Goal: Transaction & Acquisition: Book appointment/travel/reservation

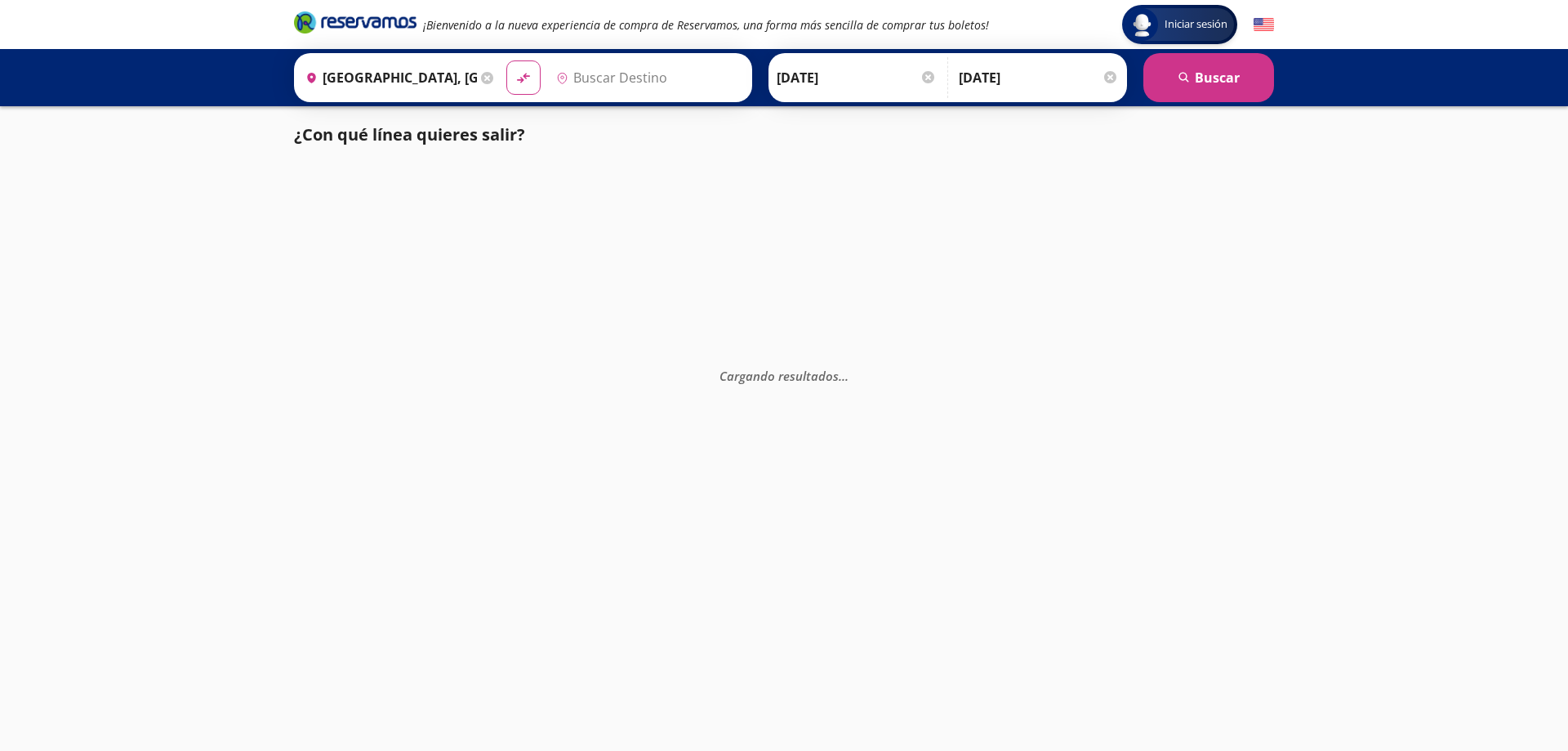
type input "Guadalajara Zapopan Acn, [GEOGRAPHIC_DATA]"
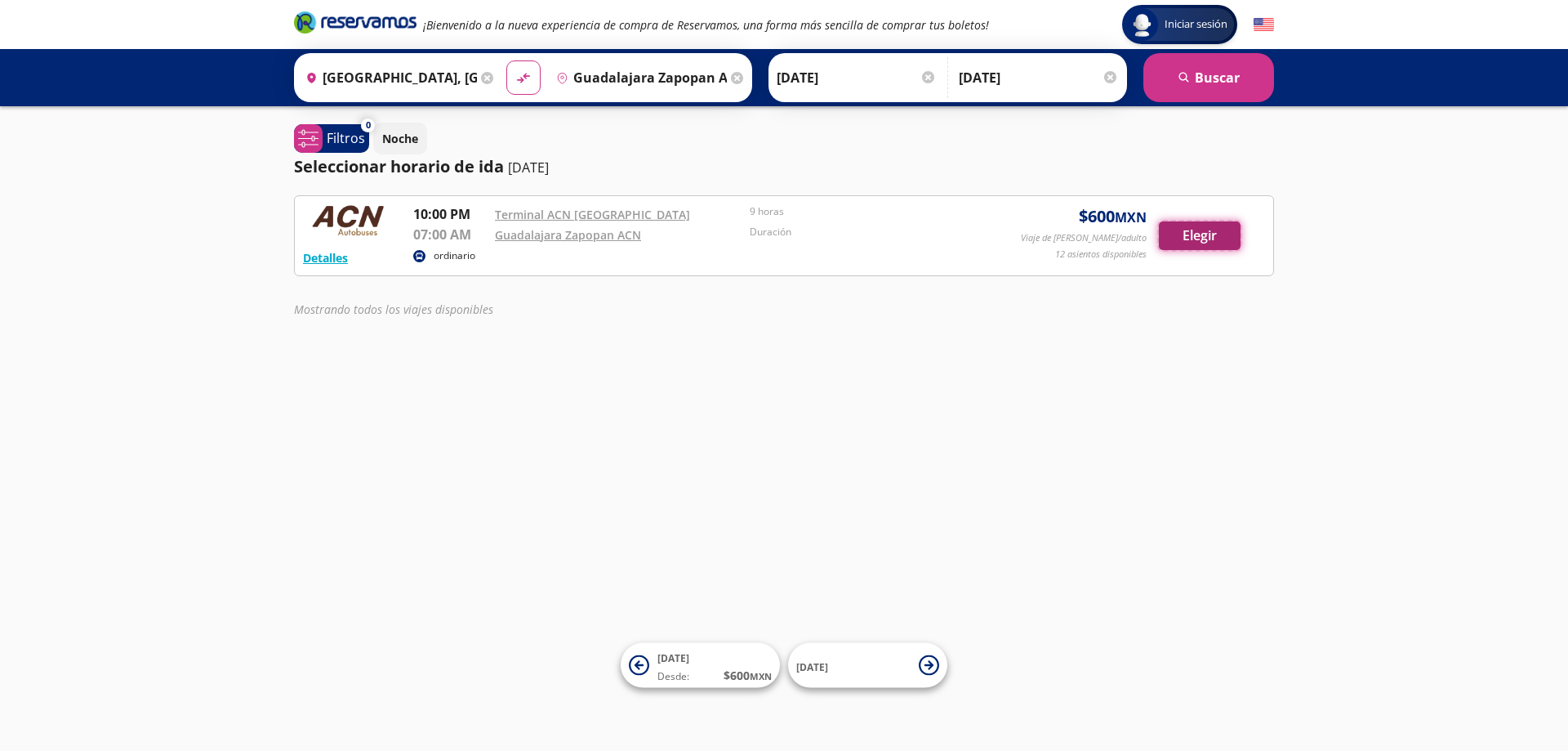
click at [1172, 241] on button "Elegir" at bounding box center [1200, 235] width 81 height 29
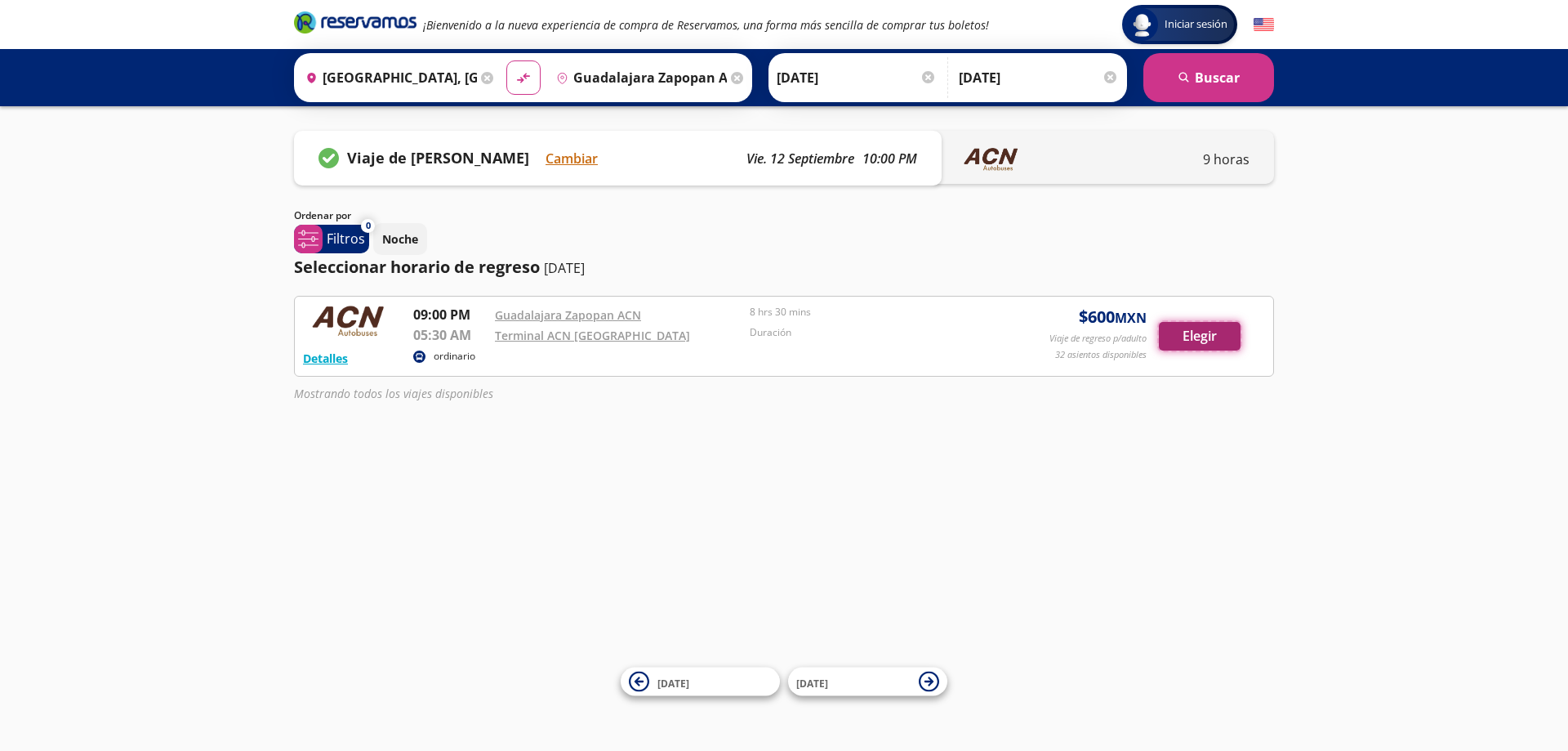
click at [1194, 330] on button "Elegir" at bounding box center [1200, 336] width 81 height 29
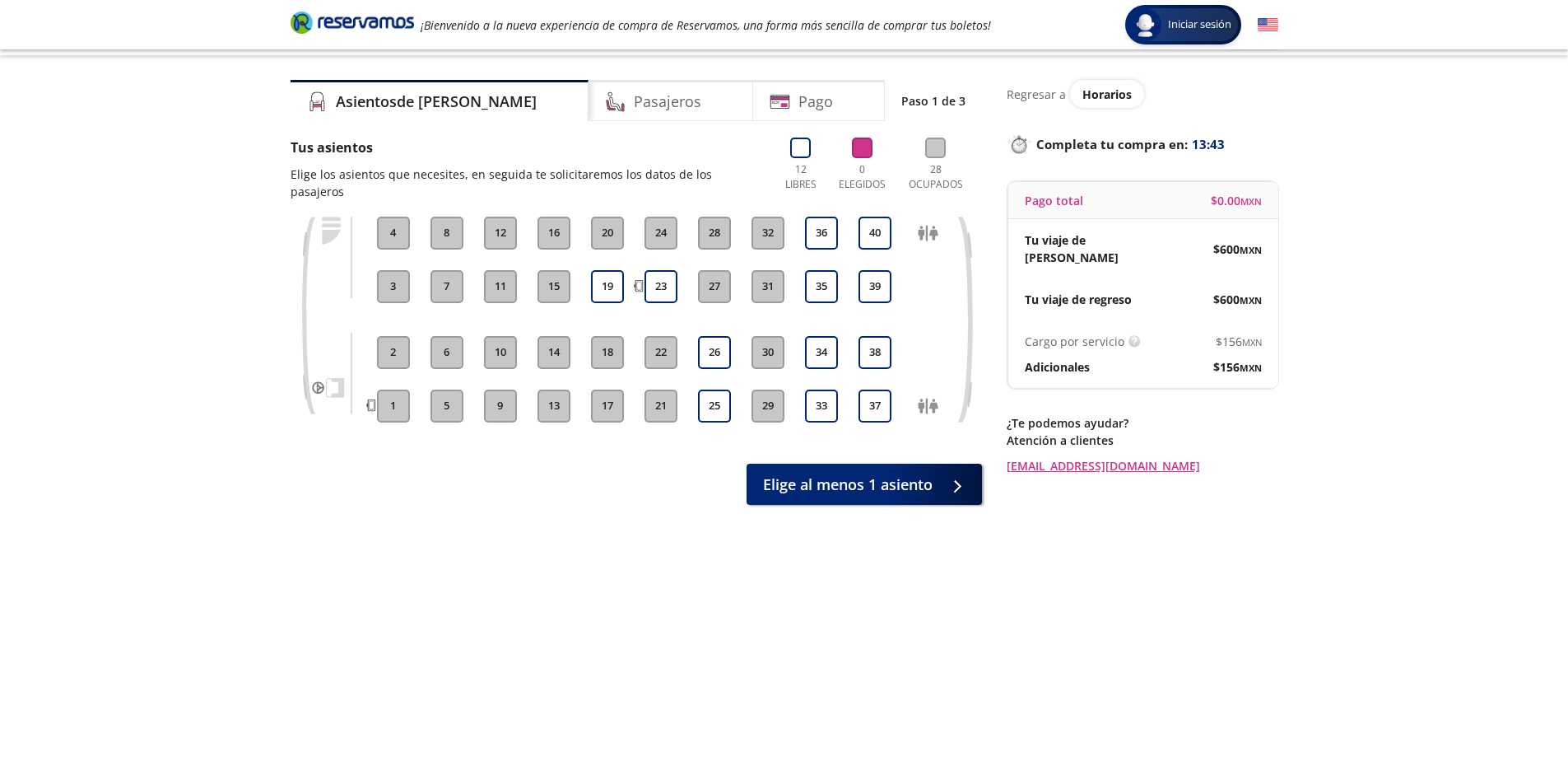
scroll to position [24, 0]
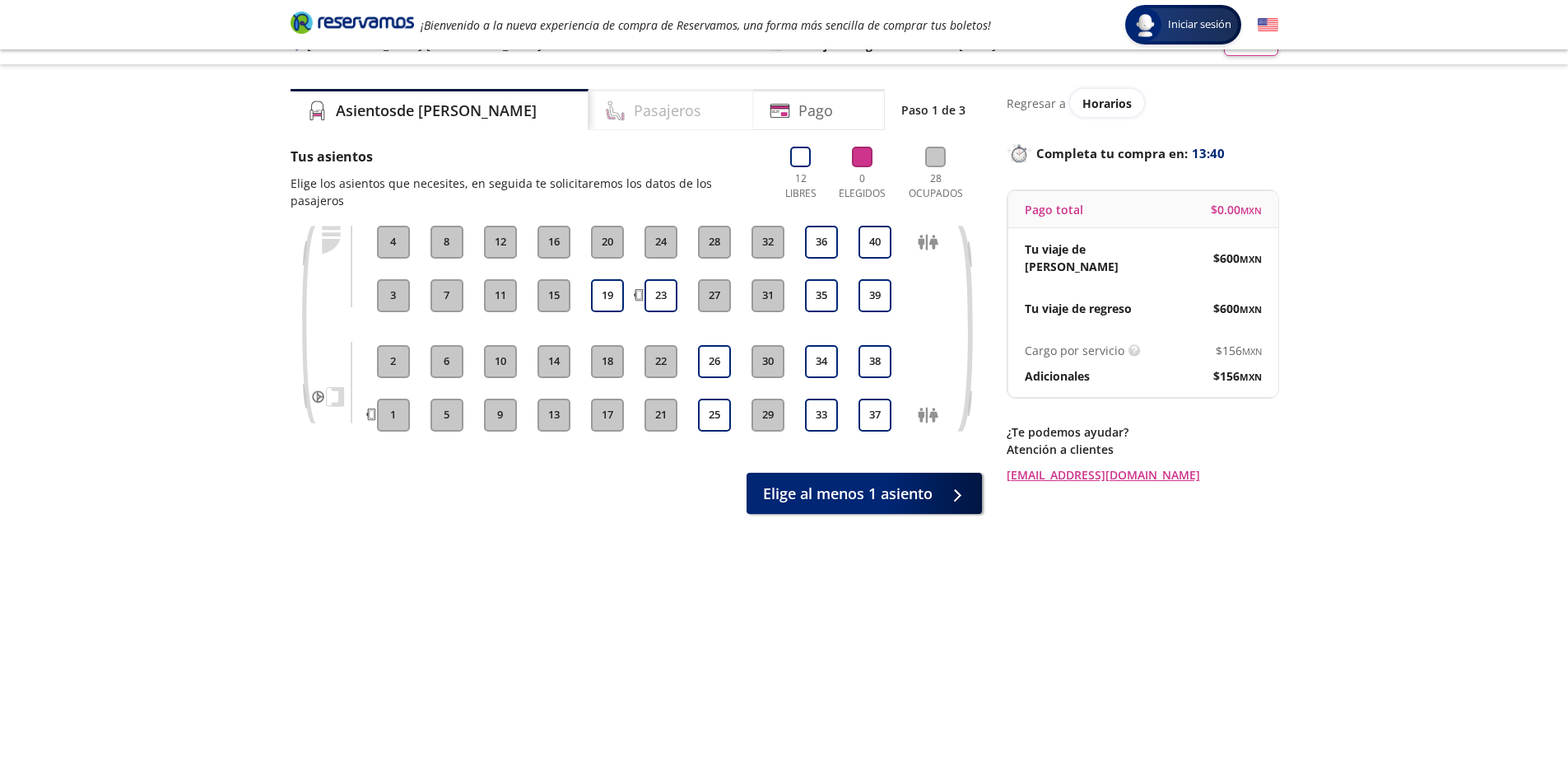
click at [634, 117] on h4 "Pasajeros" at bounding box center [667, 111] width 67 height 22
click at [860, 226] on button "40" at bounding box center [875, 241] width 33 height 33
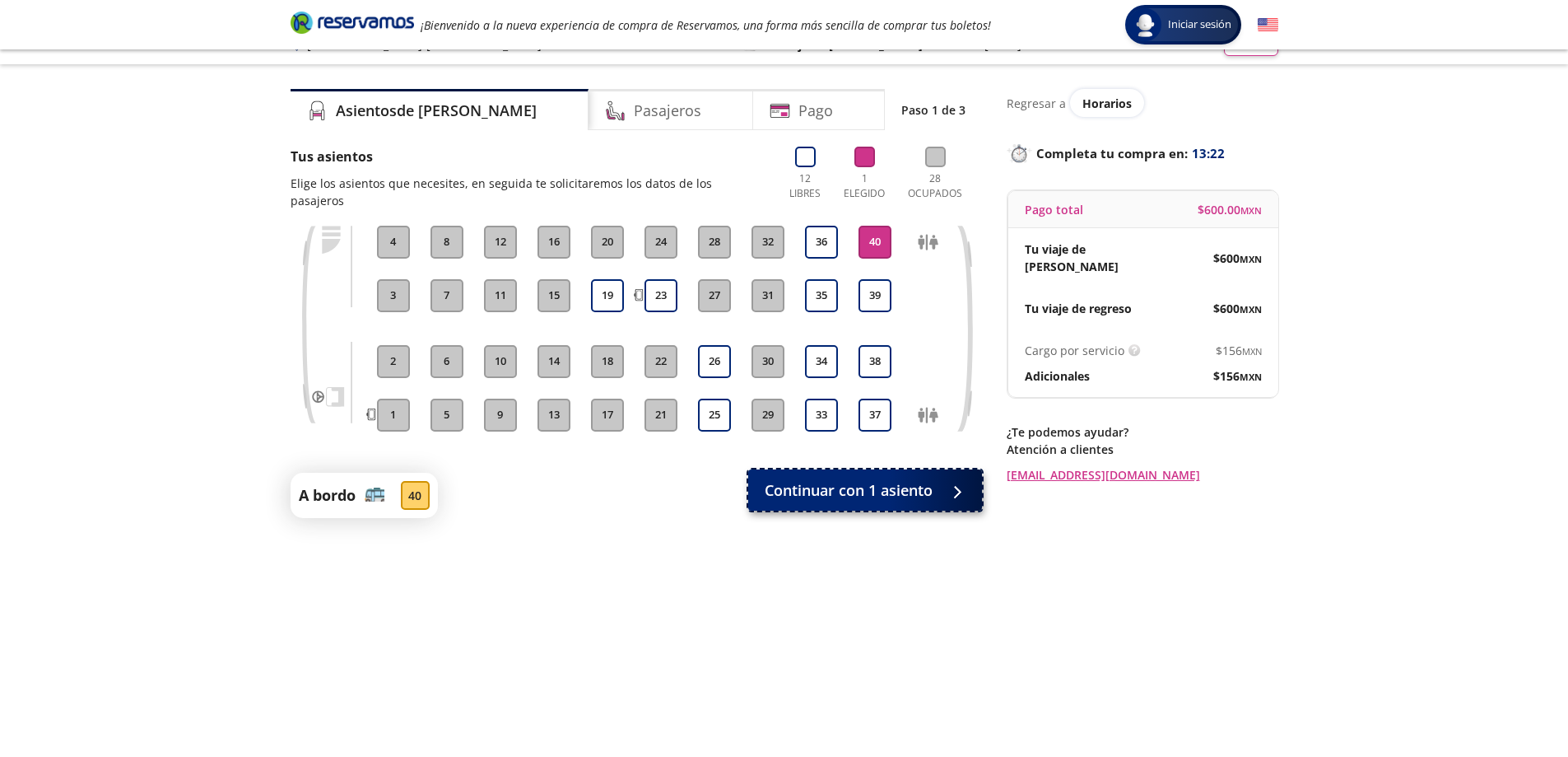
click at [884, 479] on span "Continuar con 1 asiento" at bounding box center [849, 490] width 168 height 22
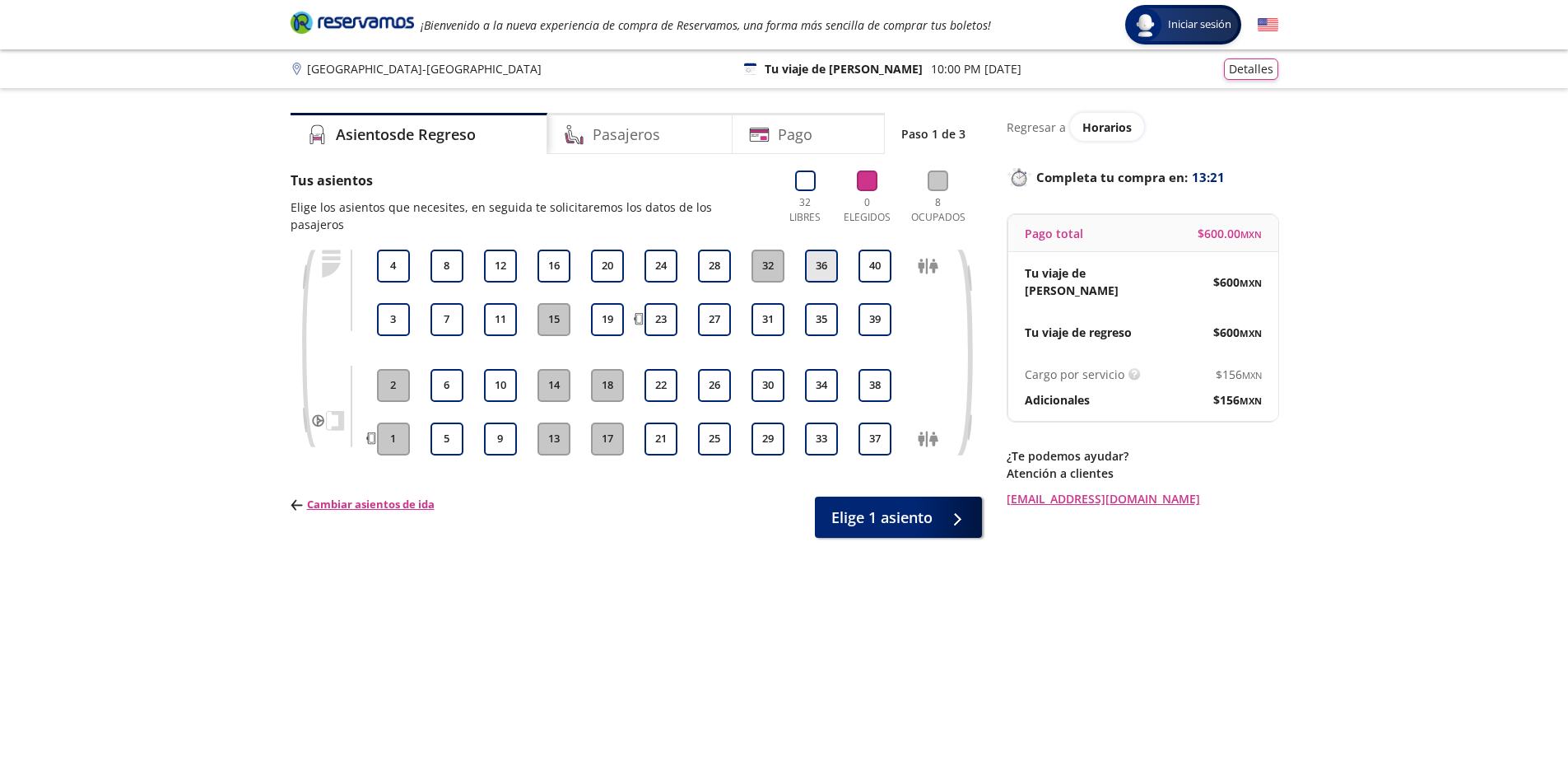
click at [825, 261] on button "36" at bounding box center [821, 266] width 33 height 33
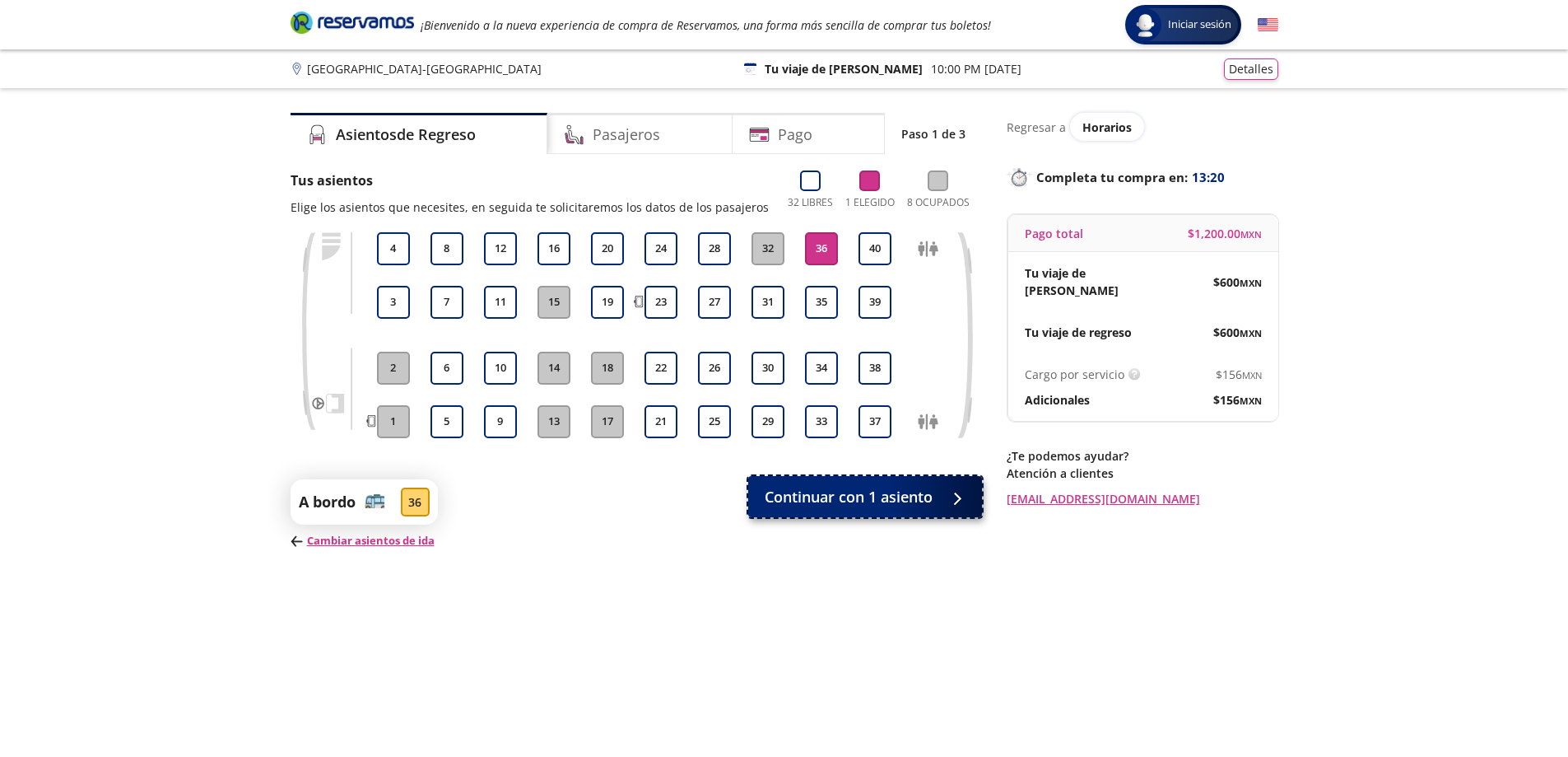
click at [885, 486] on span "Continuar con 1 asiento" at bounding box center [849, 497] width 168 height 22
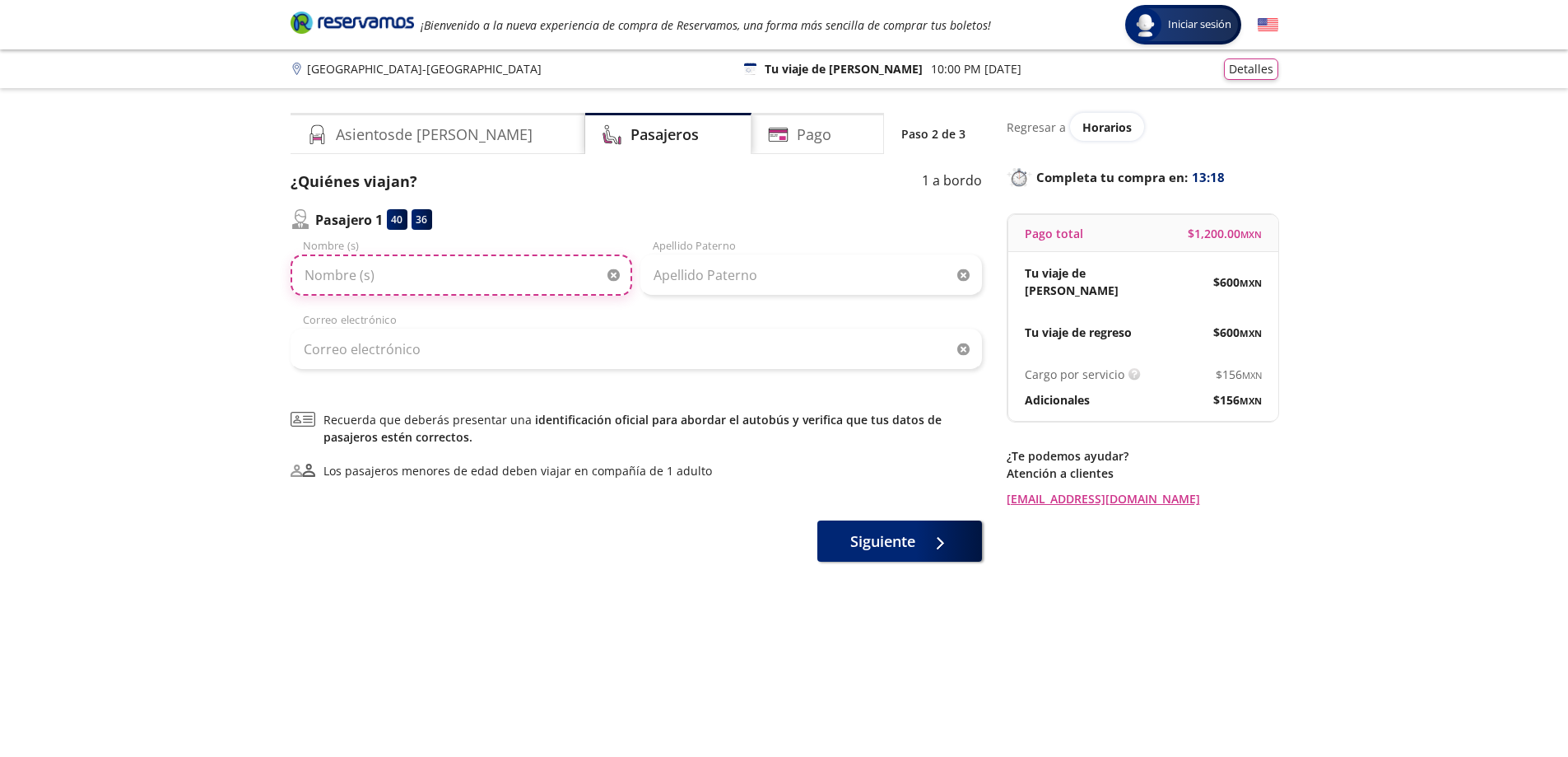
click at [457, 282] on input "Nombre (s)" at bounding box center [461, 275] width 342 height 41
type input "[DEMOGRAPHIC_DATA]"
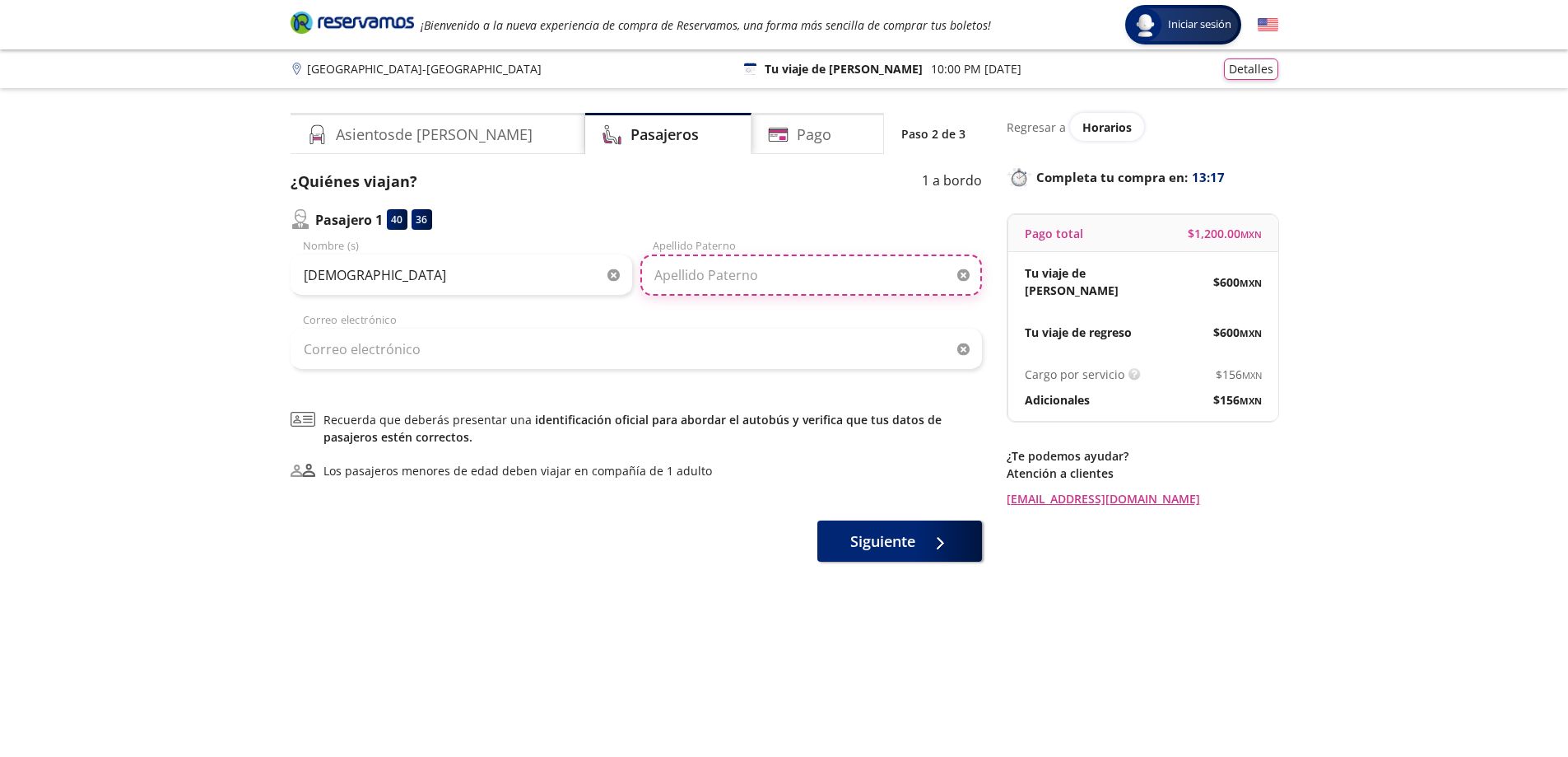
type input "[PERSON_NAME]"
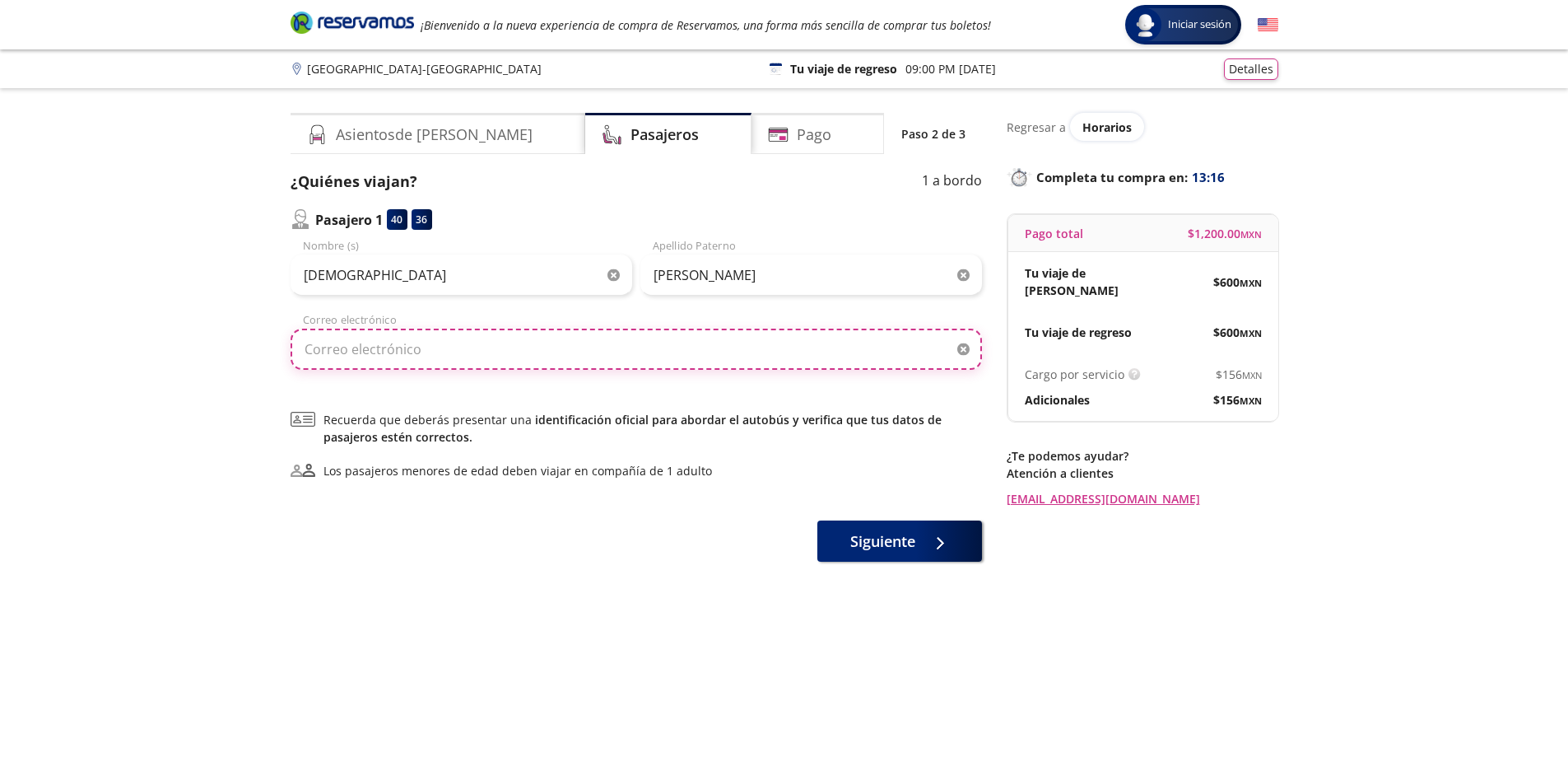
click at [587, 351] on input "Correo electrónico" at bounding box center [636, 350] width 691 height 41
type input "J"
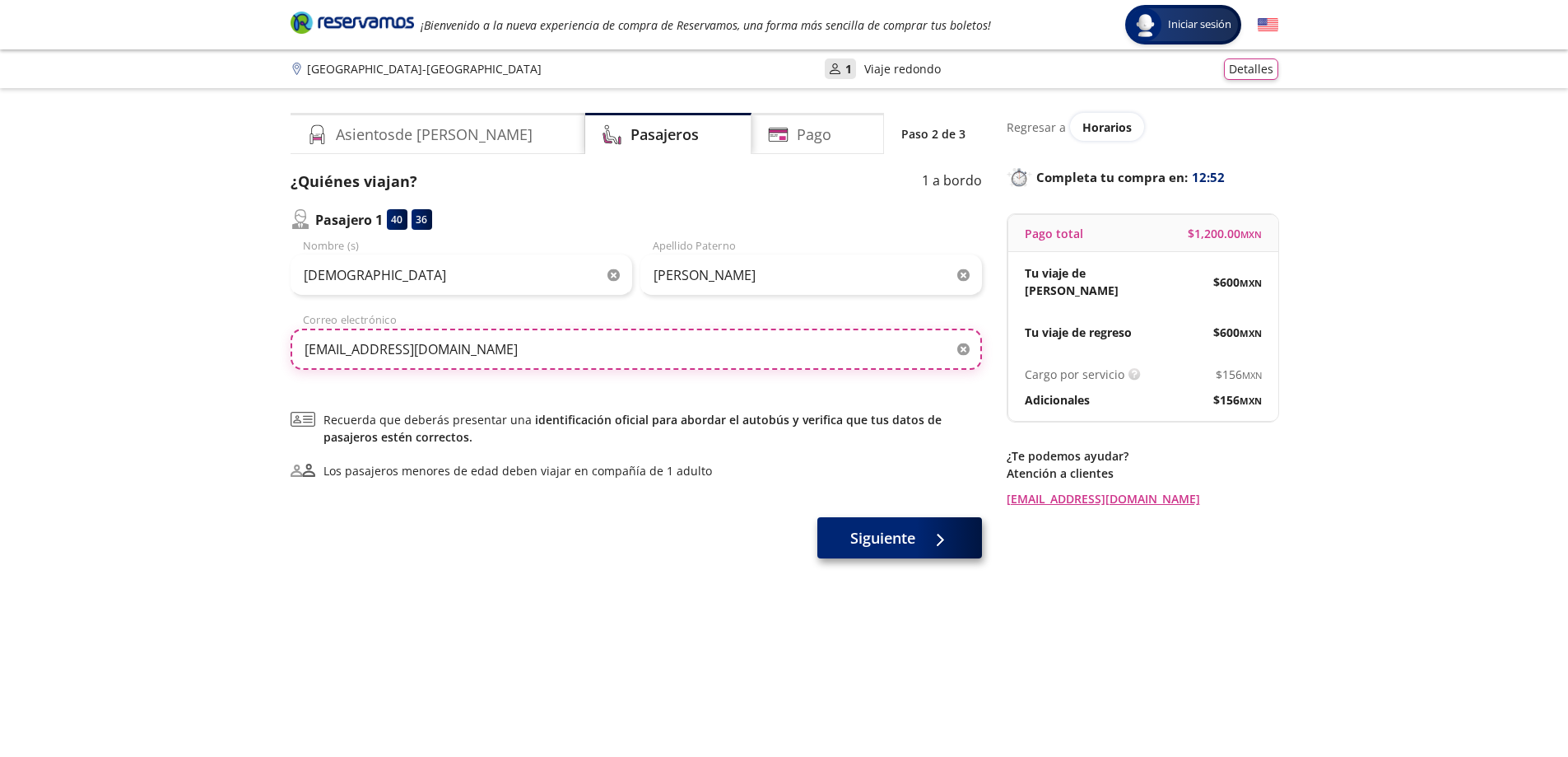
type input "[EMAIL_ADDRESS][DOMAIN_NAME]"
click at [902, 543] on span "Siguiente" at bounding box center [883, 538] width 65 height 22
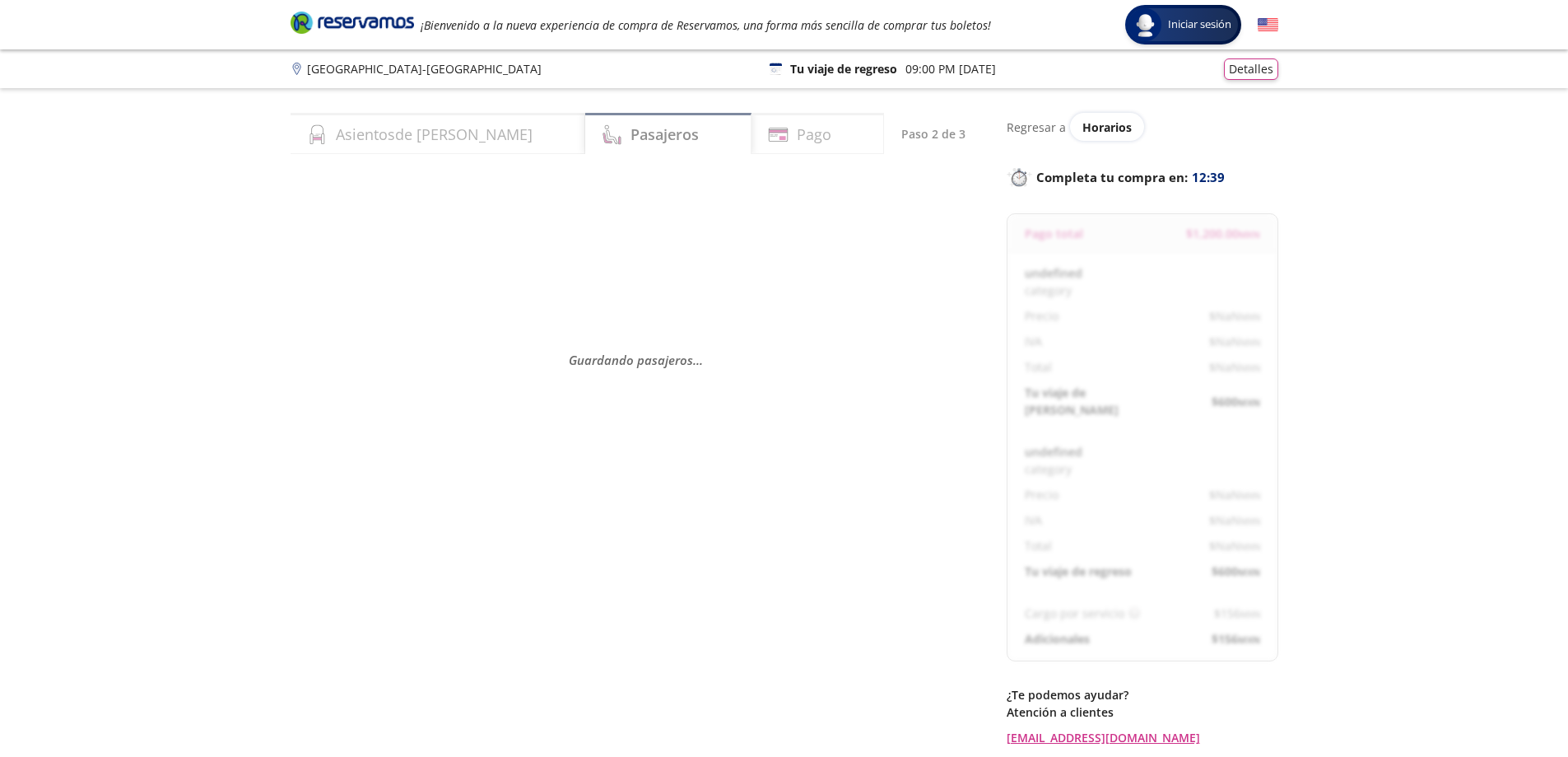
select select "MX"
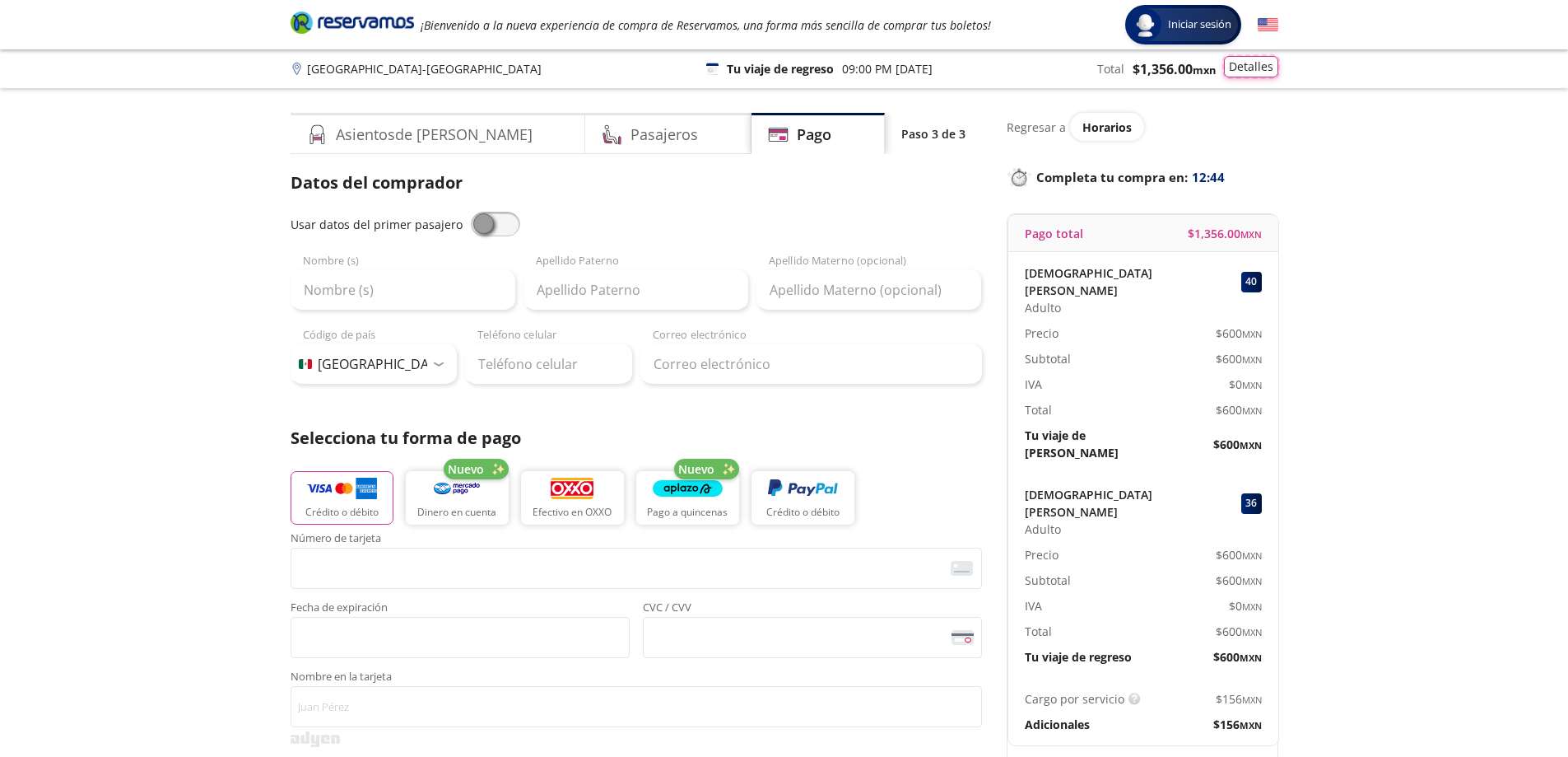
click at [1254, 72] on button "Detalles" at bounding box center [1251, 66] width 54 height 21
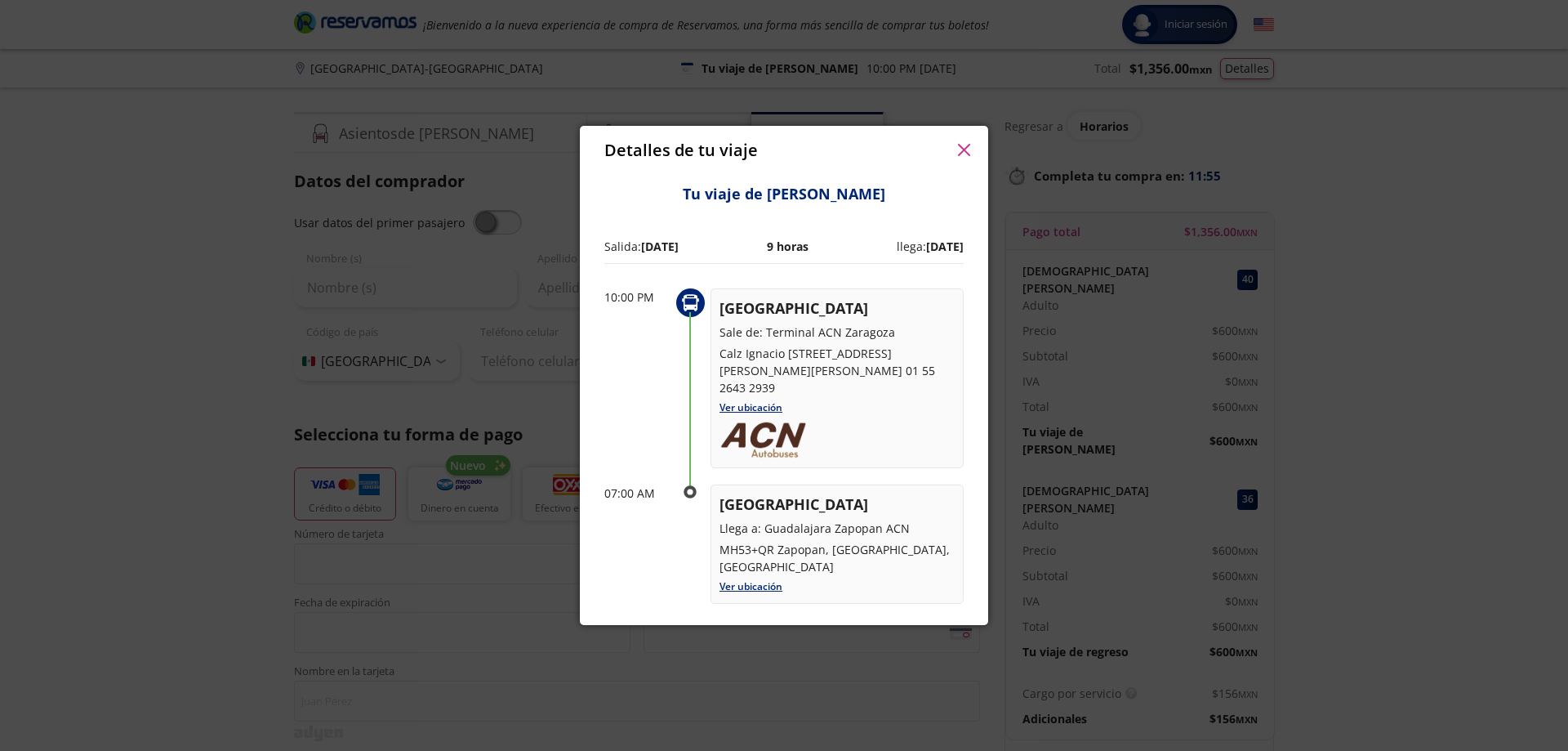
click at [970, 158] on button "button" at bounding box center [963, 150] width 25 height 25
